Goal: Check status: Check status

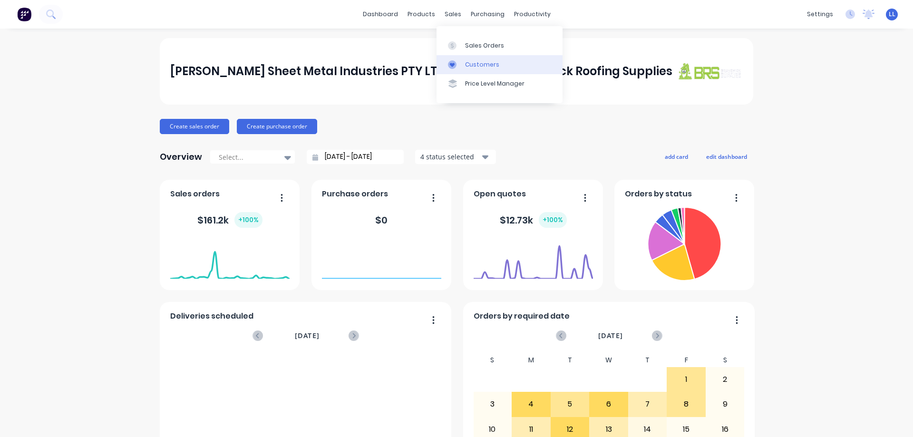
drag, startPoint x: 0, startPoint y: 0, endPoint x: 462, endPoint y: 58, distance: 465.7
click at [454, 18] on div "sales" at bounding box center [453, 14] width 26 height 14
click at [474, 50] on link "Sales Orders" at bounding box center [499, 45] width 126 height 19
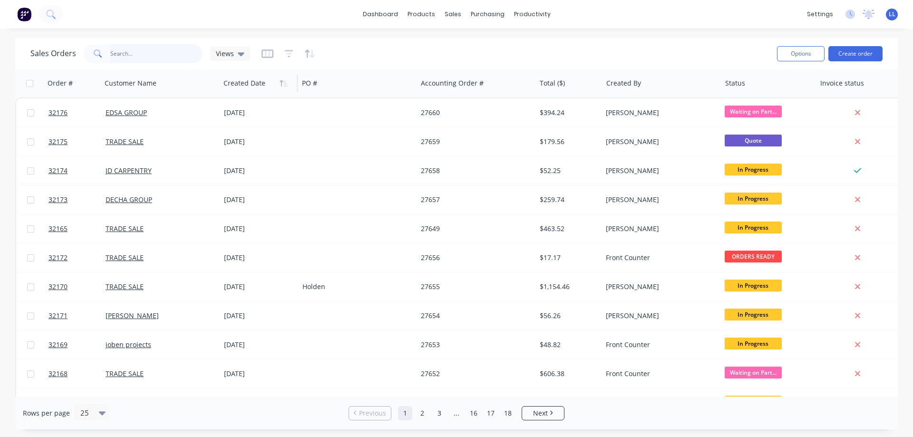
drag, startPoint x: 136, startPoint y: 57, endPoint x: 232, endPoint y: 90, distance: 101.6
click at [137, 58] on input "text" at bounding box center [156, 53] width 93 height 19
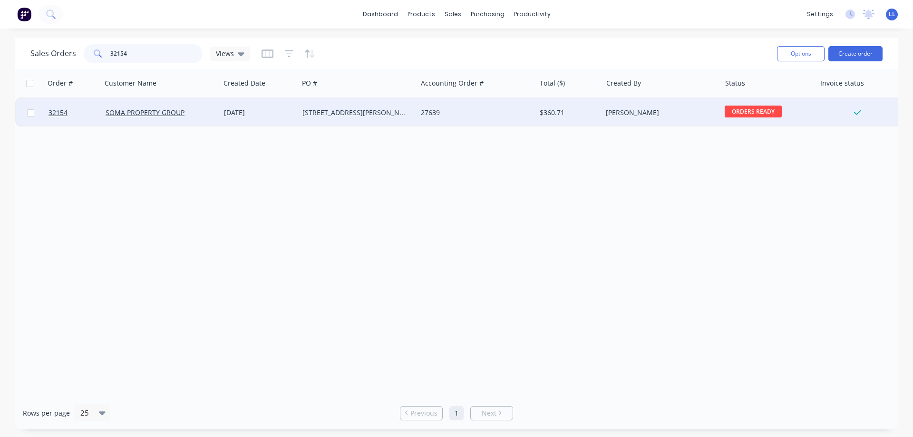
type input "32154"
click at [613, 115] on div "[PERSON_NAME]" at bounding box center [659, 113] width 106 height 10
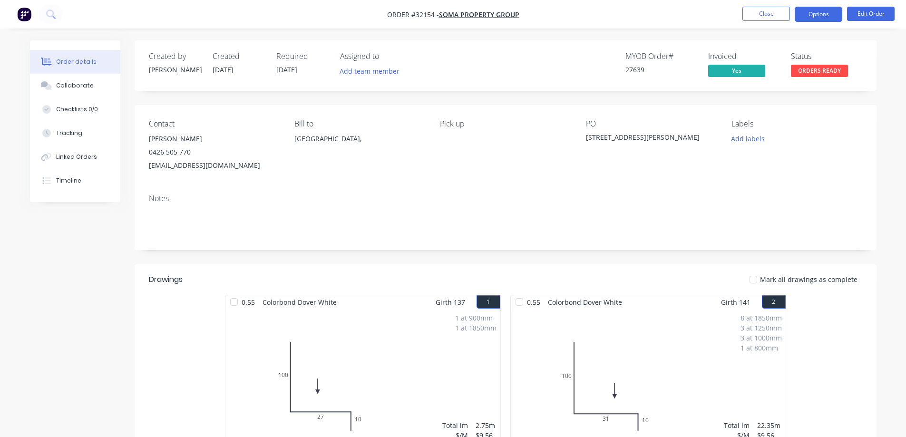
click at [816, 17] on button "Options" at bounding box center [818, 14] width 48 height 15
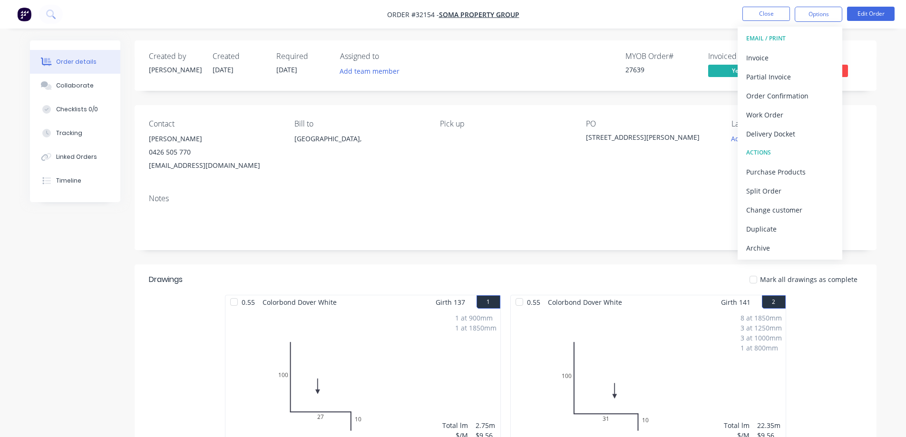
click at [576, 35] on div "Order details Collaborate Checklists 0/0 Tracking Linked Orders Timeline Order …" at bounding box center [453, 401] width 906 height 802
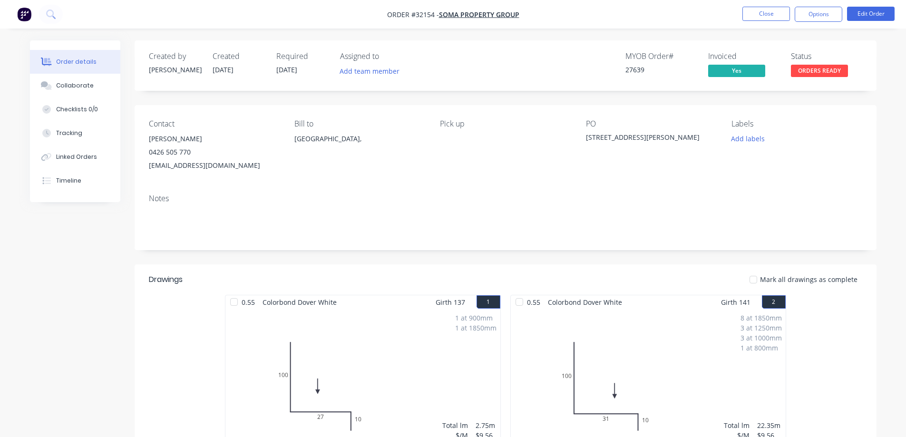
scroll to position [238, 0]
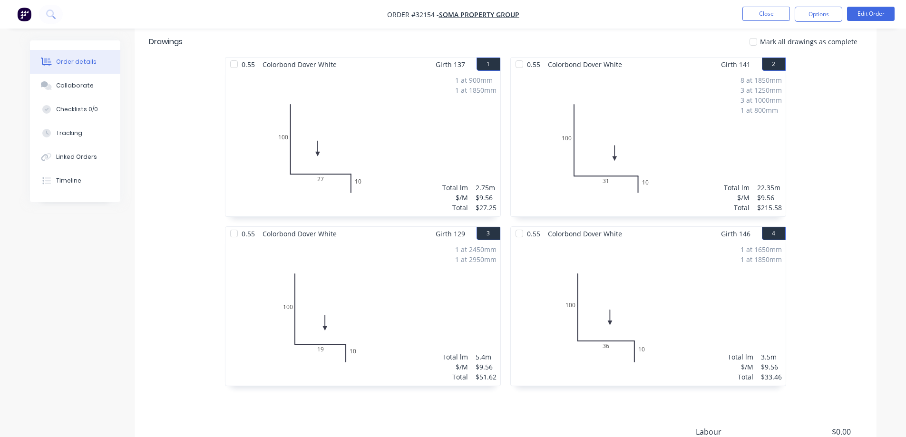
click at [27, 14] on img "button" at bounding box center [24, 14] width 14 height 14
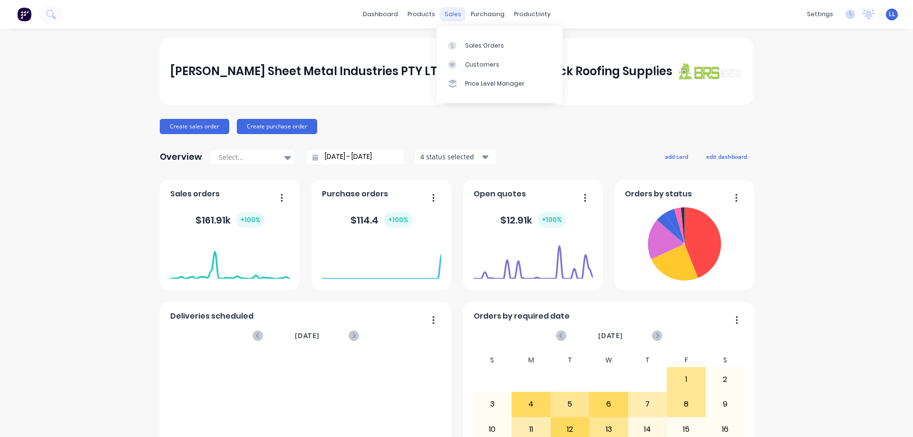
click at [449, 15] on div "sales" at bounding box center [453, 14] width 26 height 14
click at [476, 46] on div "Sales Orders" at bounding box center [484, 45] width 39 height 9
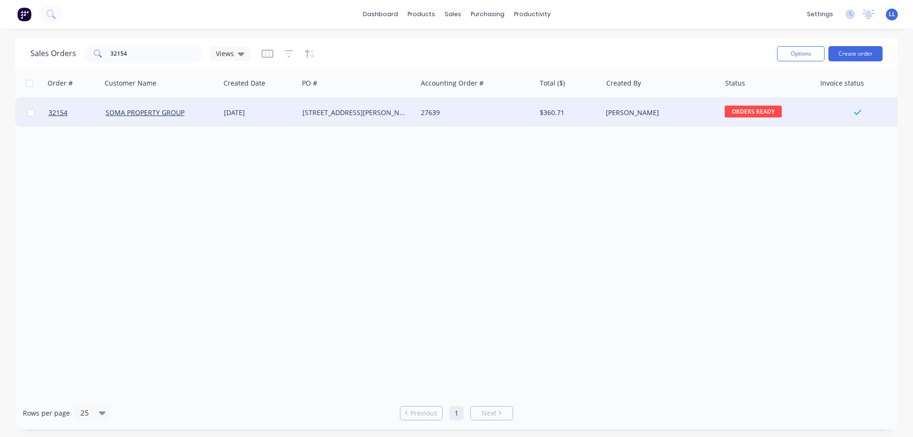
click at [507, 115] on div "27639" at bounding box center [474, 113] width 106 height 10
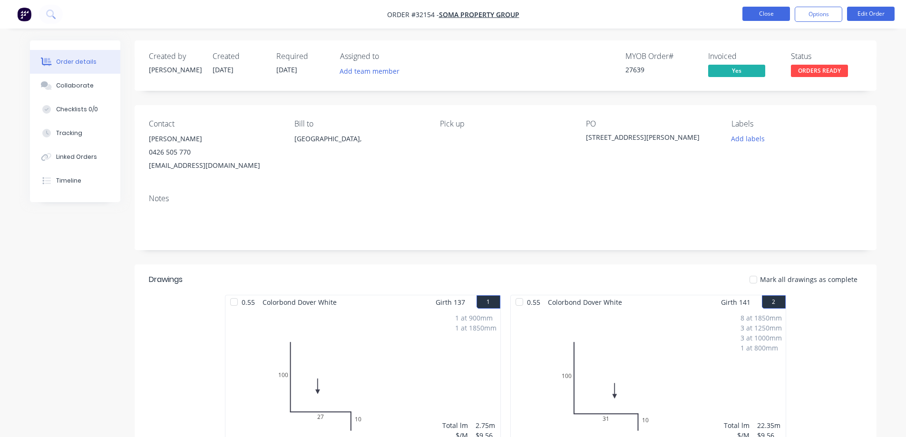
click at [766, 17] on button "Close" at bounding box center [766, 14] width 48 height 14
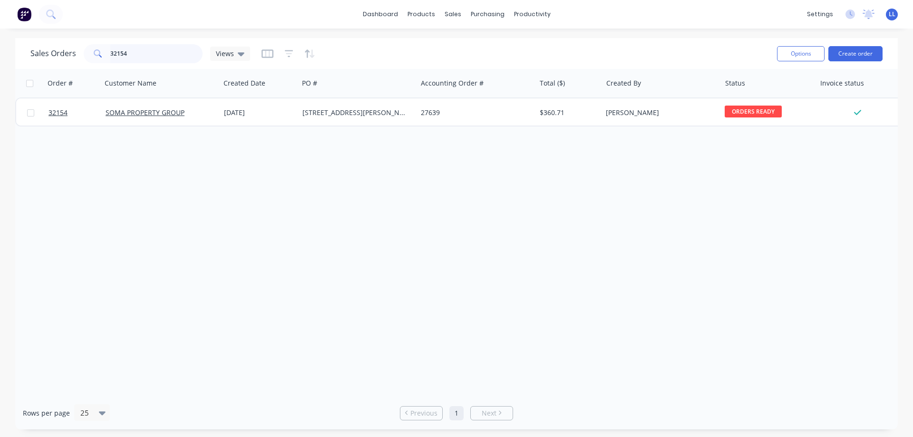
click at [154, 59] on input "32154" at bounding box center [156, 53] width 93 height 19
type input "3"
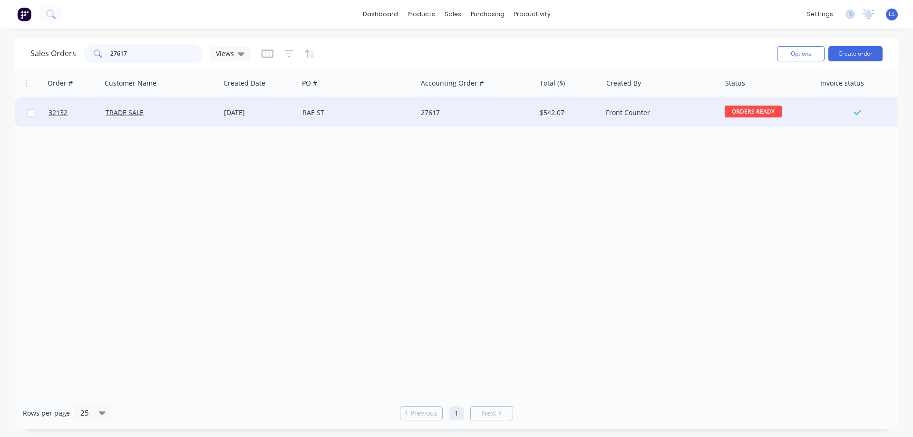
type input "27617"
click at [221, 114] on div "[DATE]" at bounding box center [259, 112] width 78 height 29
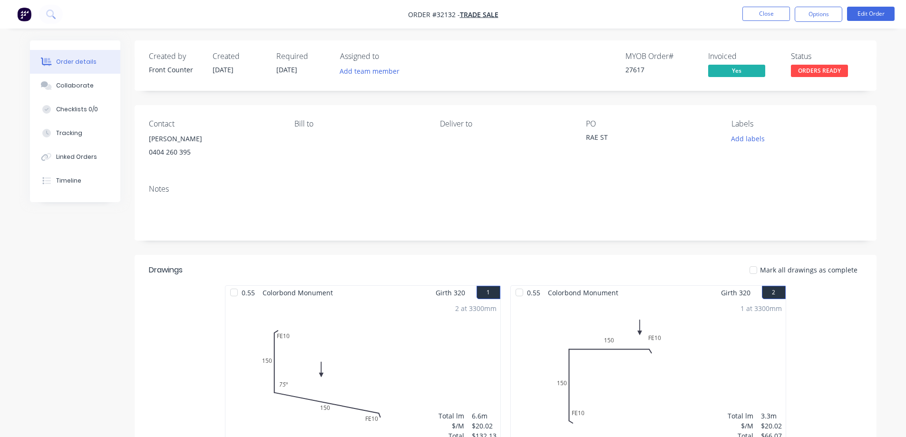
drag, startPoint x: 820, startPoint y: 20, endPoint x: 807, endPoint y: 25, distance: 13.9
click at [820, 19] on button "Options" at bounding box center [818, 14] width 48 height 15
click at [870, 56] on div "Created by Front Counter Created [DATE] Required [DATE] Assigned to Add team me…" at bounding box center [506, 65] width 742 height 50
click at [816, 17] on button "Options" at bounding box center [818, 14] width 48 height 15
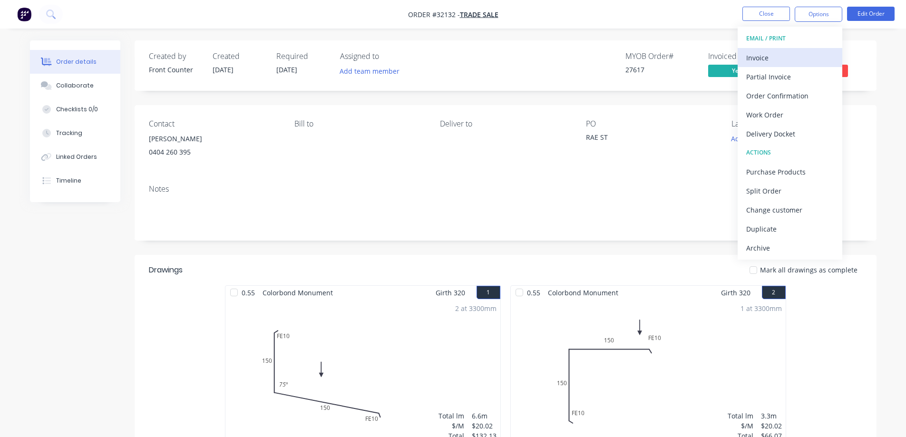
click at [796, 62] on div "Invoice" at bounding box center [789, 58] width 87 height 14
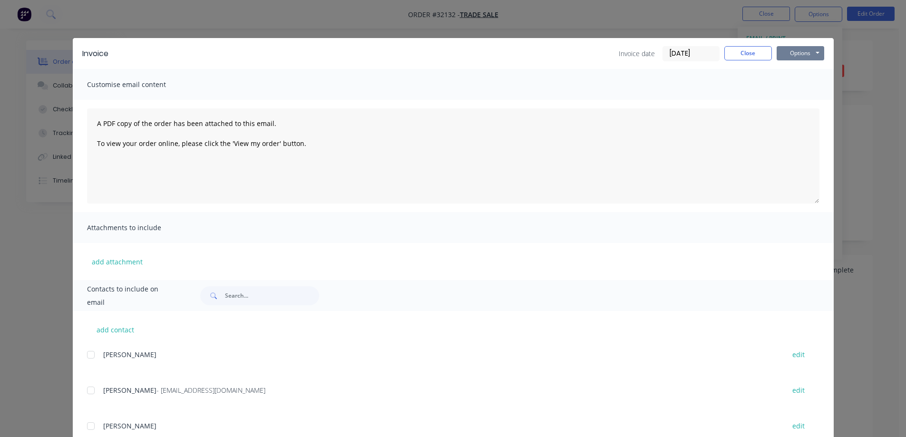
click at [801, 52] on button "Options" at bounding box center [800, 53] width 48 height 14
click at [808, 85] on button "Print" at bounding box center [806, 86] width 61 height 16
click at [745, 49] on button "Close" at bounding box center [748, 53] width 48 height 14
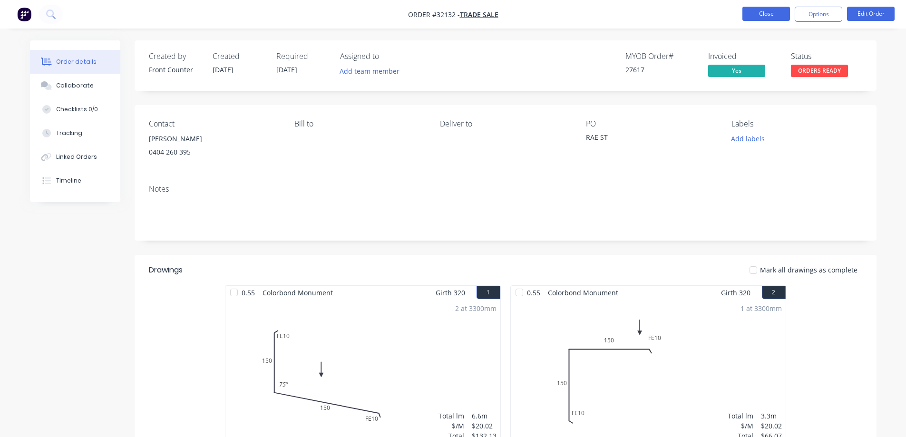
click at [778, 14] on button "Close" at bounding box center [766, 14] width 48 height 14
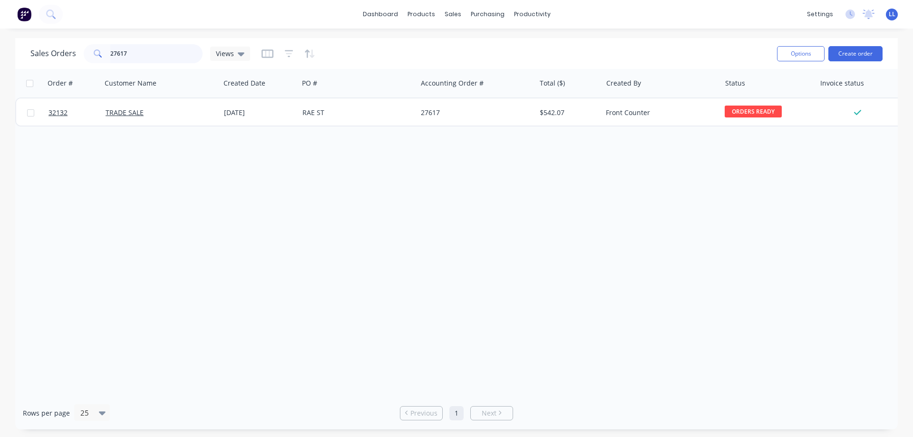
click at [132, 53] on input "27617" at bounding box center [156, 53] width 93 height 19
type input "2"
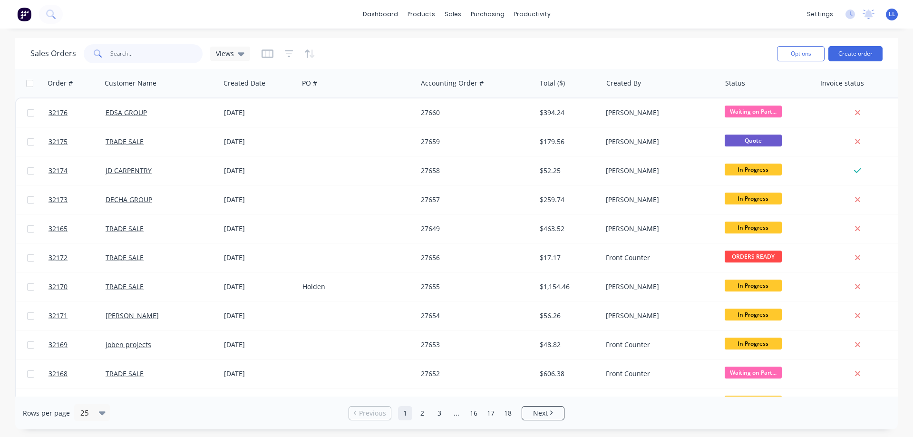
click at [142, 52] on input "text" at bounding box center [156, 53] width 93 height 19
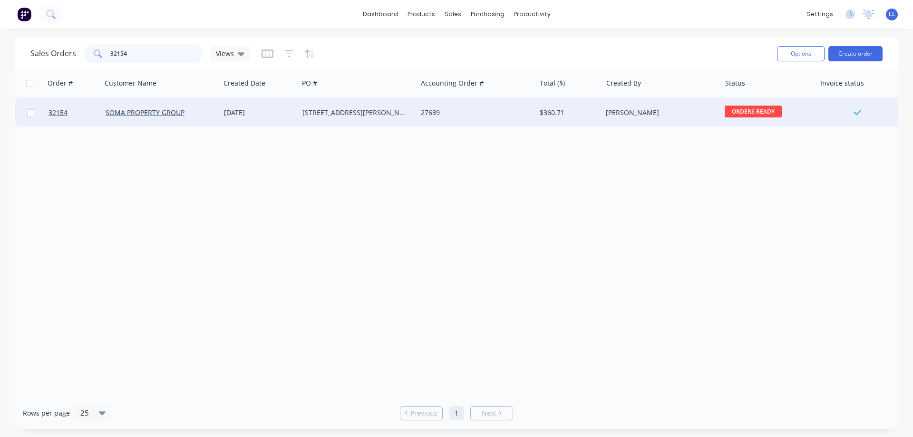
type input "32154"
click at [292, 108] on div "[DATE]" at bounding box center [259, 113] width 71 height 10
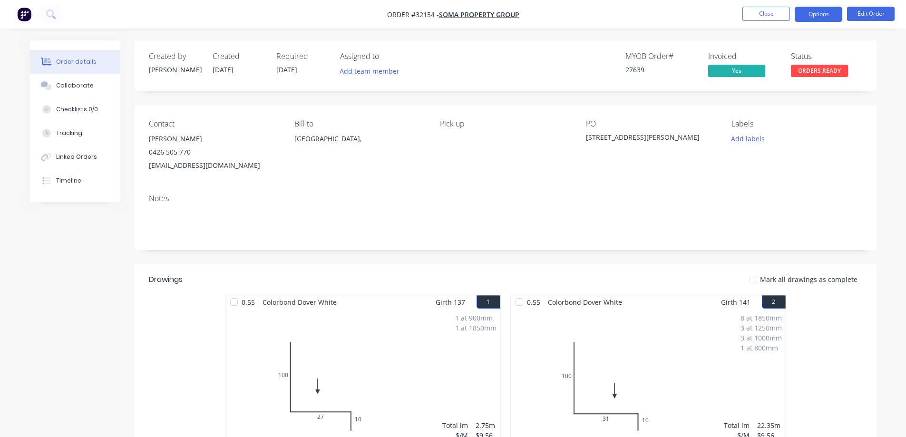
click at [821, 16] on button "Options" at bounding box center [818, 14] width 48 height 15
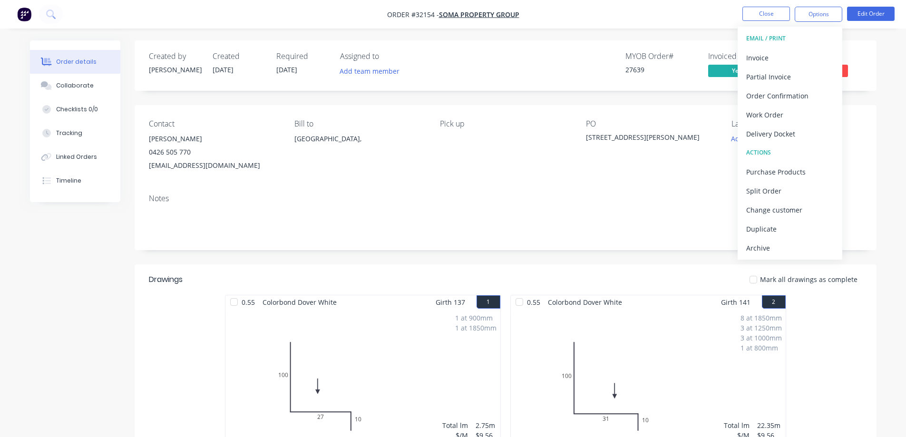
drag, startPoint x: 870, startPoint y: 71, endPoint x: 859, endPoint y: 46, distance: 27.5
click at [870, 70] on div "Created by [PERSON_NAME] Created [DATE] Required [DATE] Assigned to Add team me…" at bounding box center [506, 65] width 742 height 50
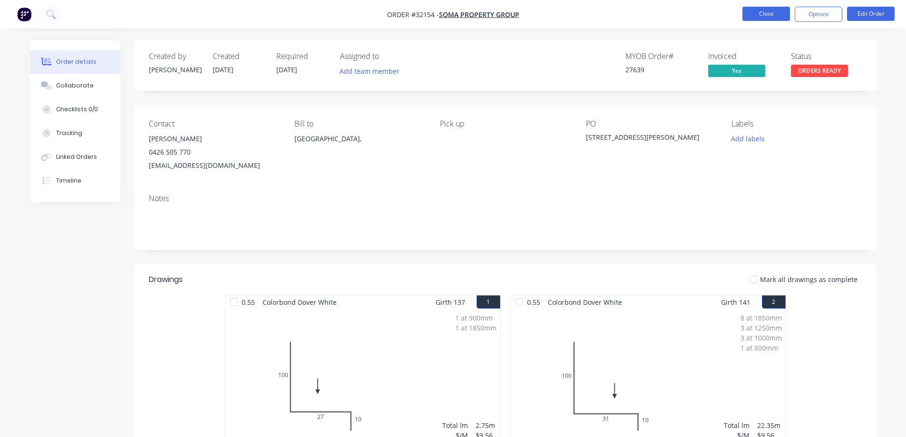
click at [776, 10] on button "Close" at bounding box center [766, 14] width 48 height 14
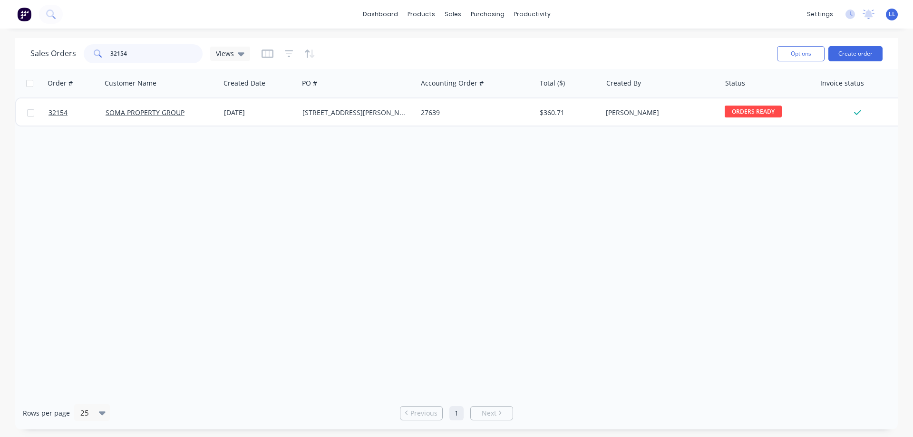
click at [142, 55] on input "32154" at bounding box center [156, 53] width 93 height 19
type input "3"
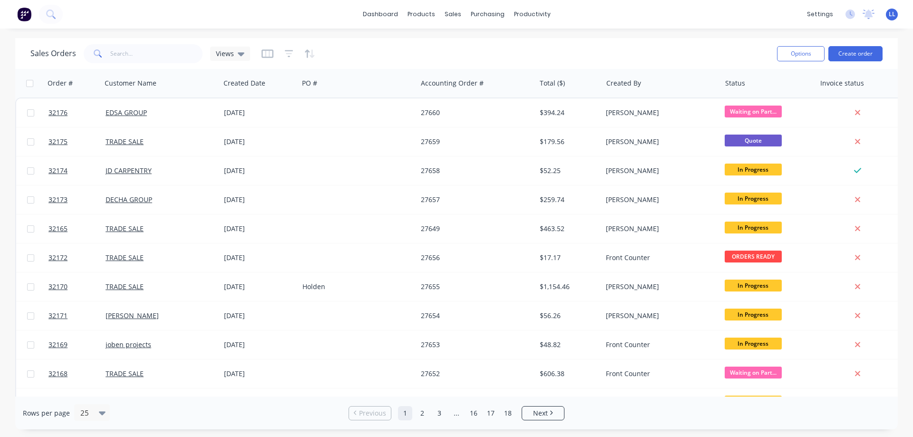
click at [28, 17] on img at bounding box center [24, 14] width 14 height 14
